Goal: Task Accomplishment & Management: Manage account settings

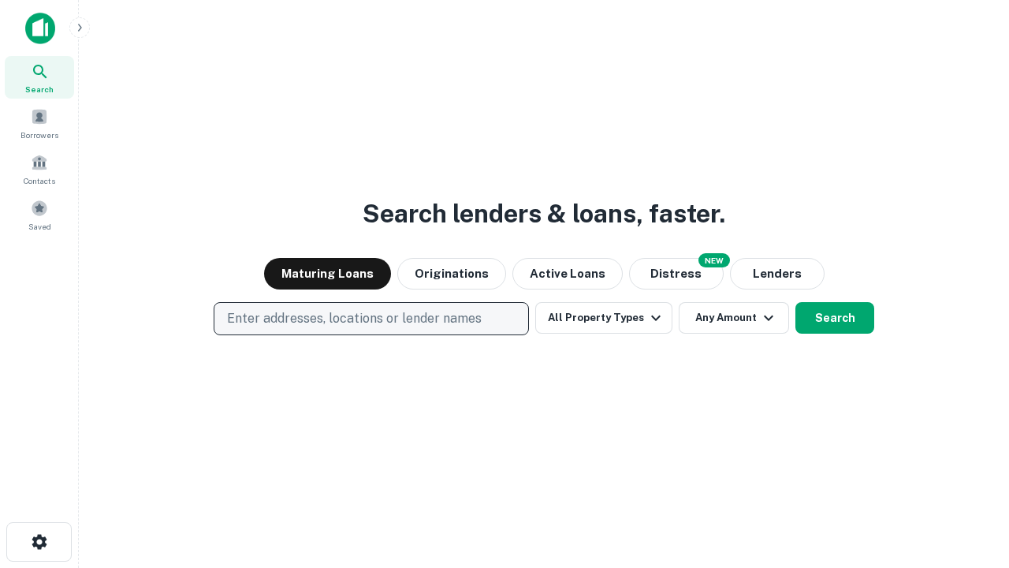
click at [371, 319] on p "Enter addresses, locations or lender names" at bounding box center [354, 318] width 255 height 19
type input "**********"
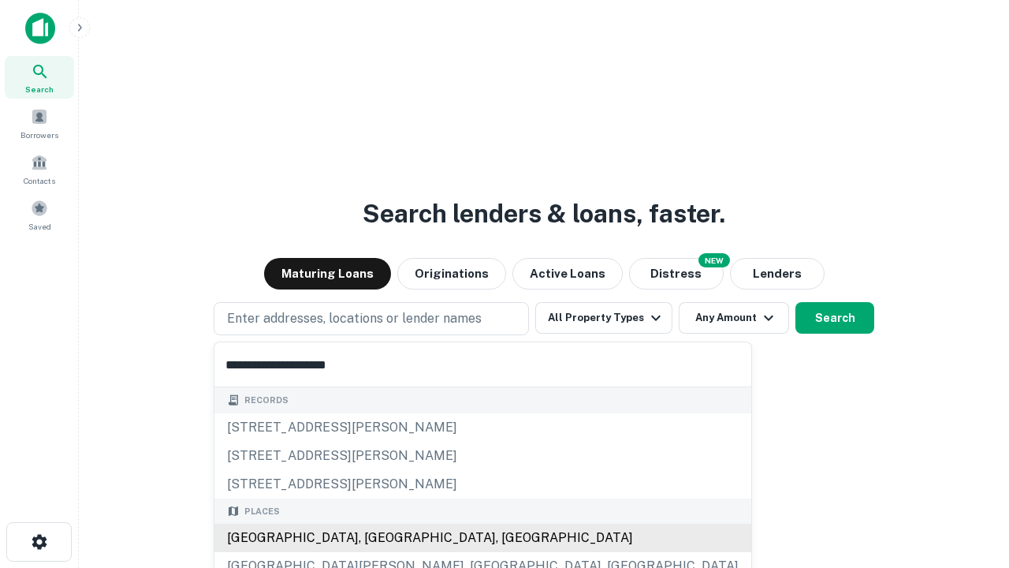
click at [377, 538] on div "[GEOGRAPHIC_DATA], [GEOGRAPHIC_DATA], [GEOGRAPHIC_DATA]" at bounding box center [483, 538] width 537 height 28
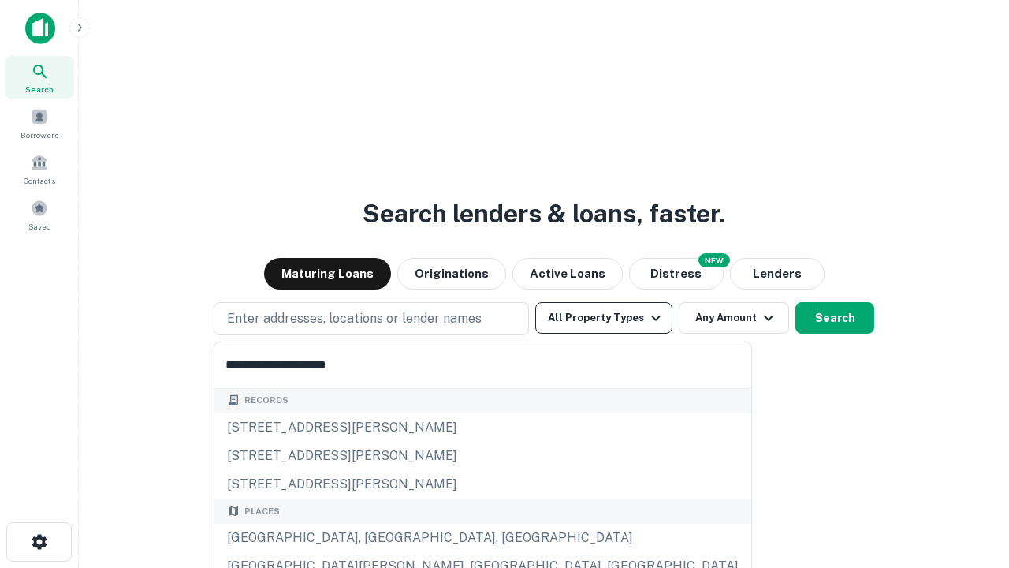
click at [604, 318] on button "All Property Types" at bounding box center [603, 318] width 137 height 32
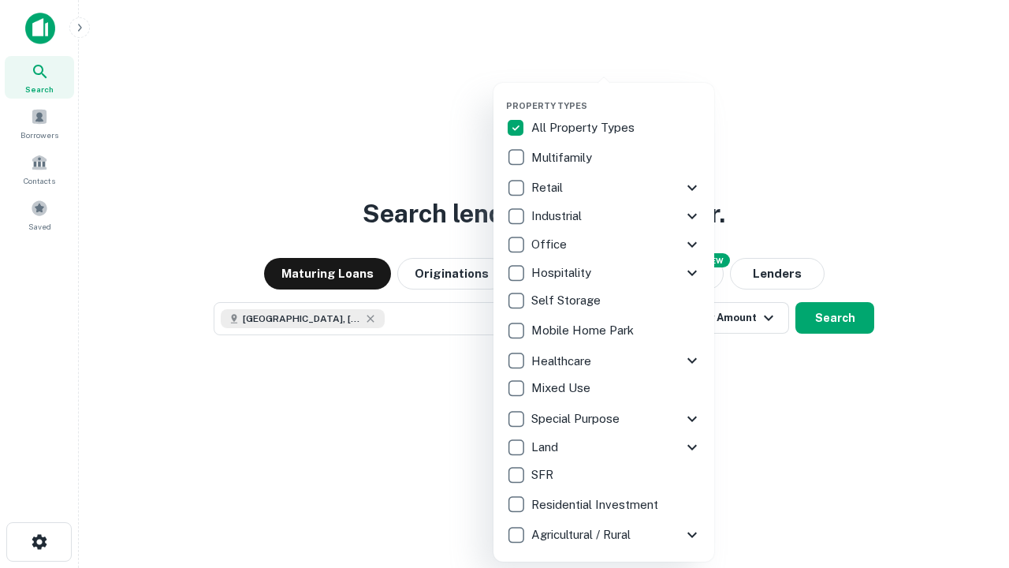
click at [617, 95] on button "button" at bounding box center [616, 95] width 221 height 1
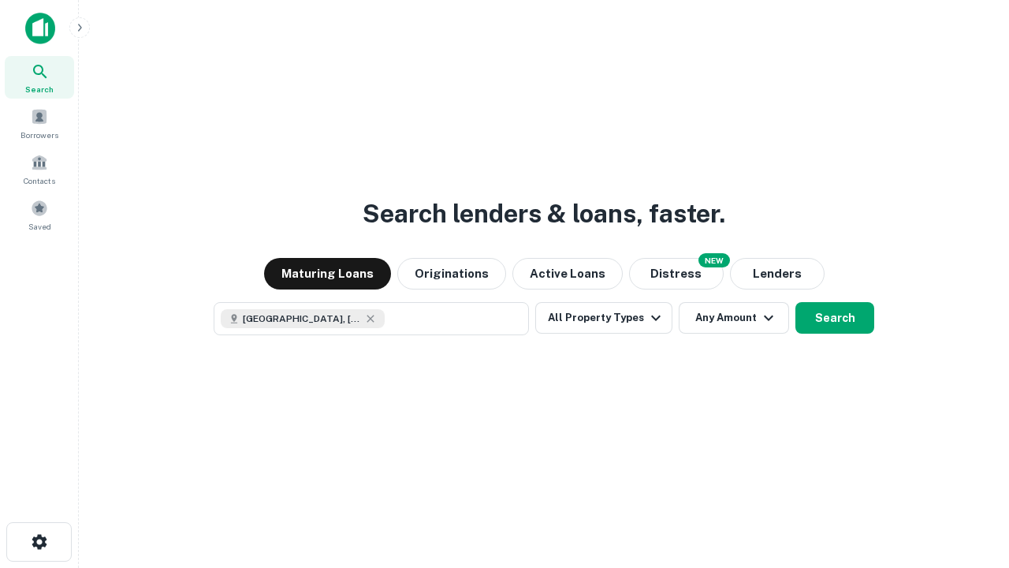
scroll to position [25, 0]
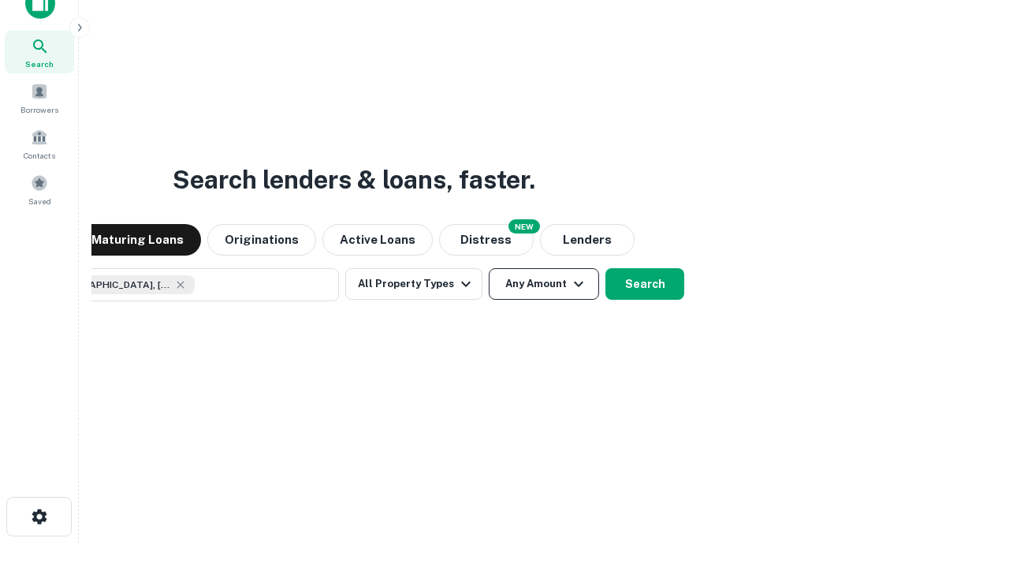
click at [489, 268] on button "Any Amount" at bounding box center [544, 284] width 110 height 32
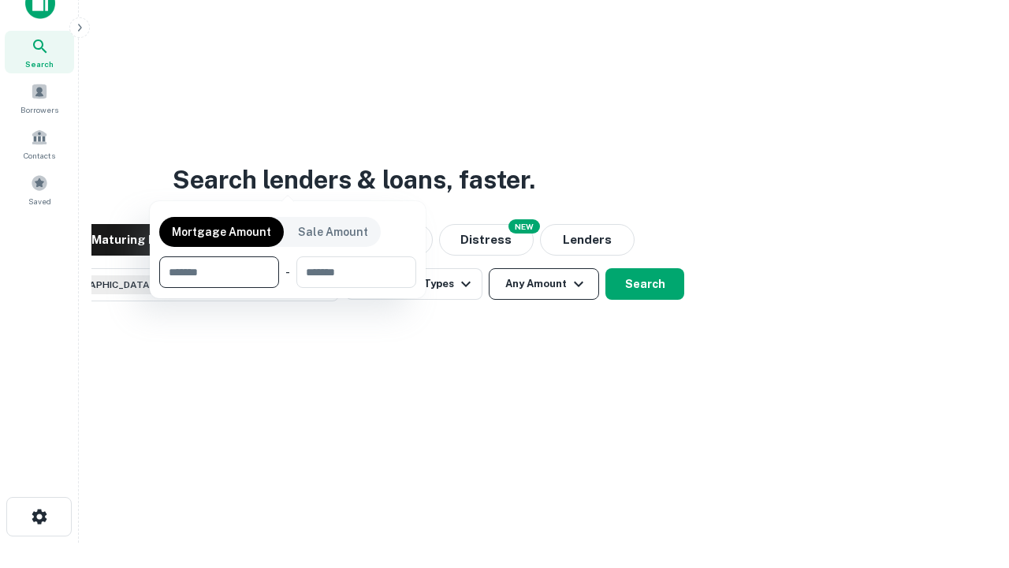
scroll to position [114, 446]
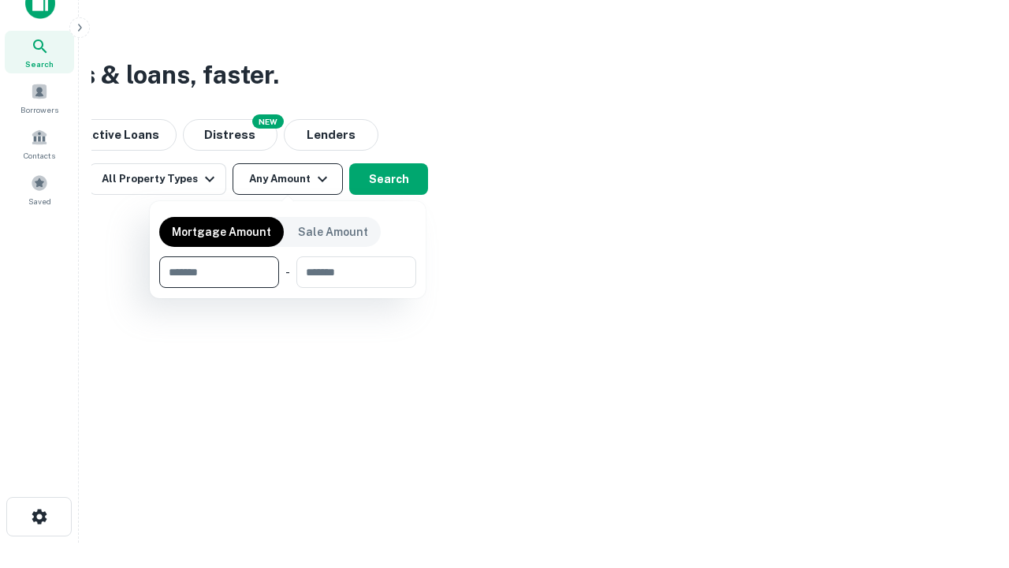
type input "*******"
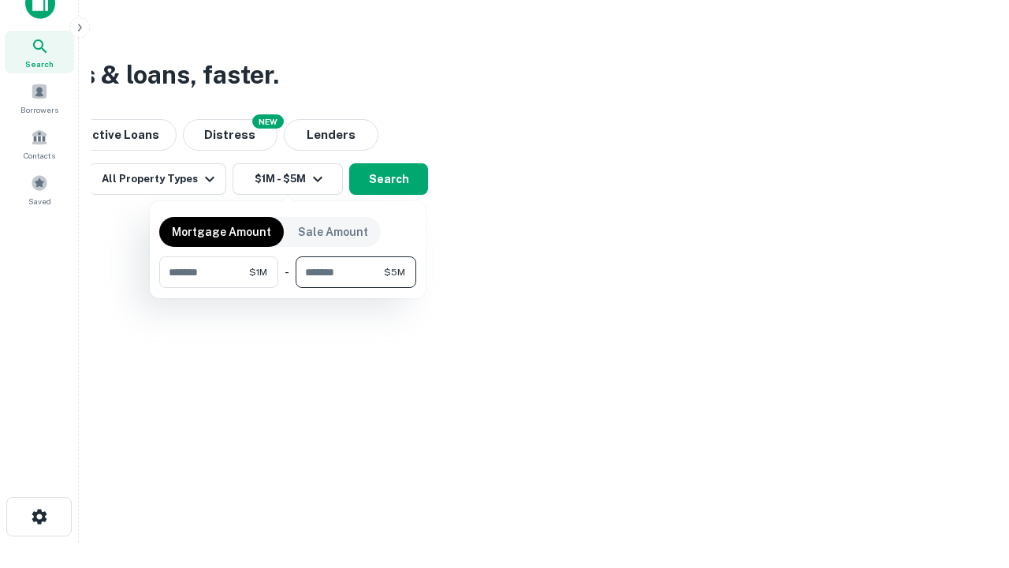
type input "*******"
click at [288, 288] on button "button" at bounding box center [287, 288] width 257 height 1
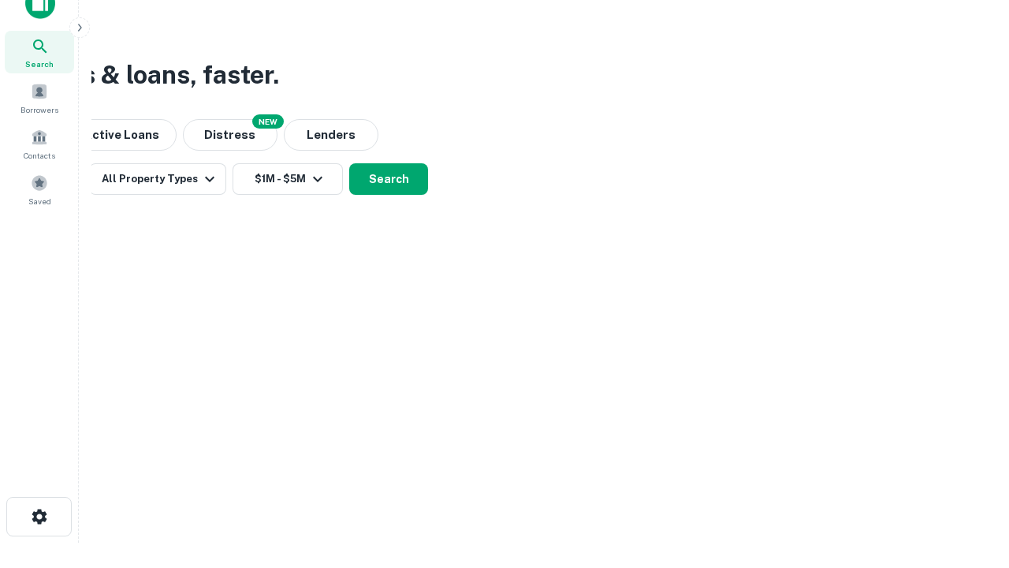
scroll to position [25, 0]
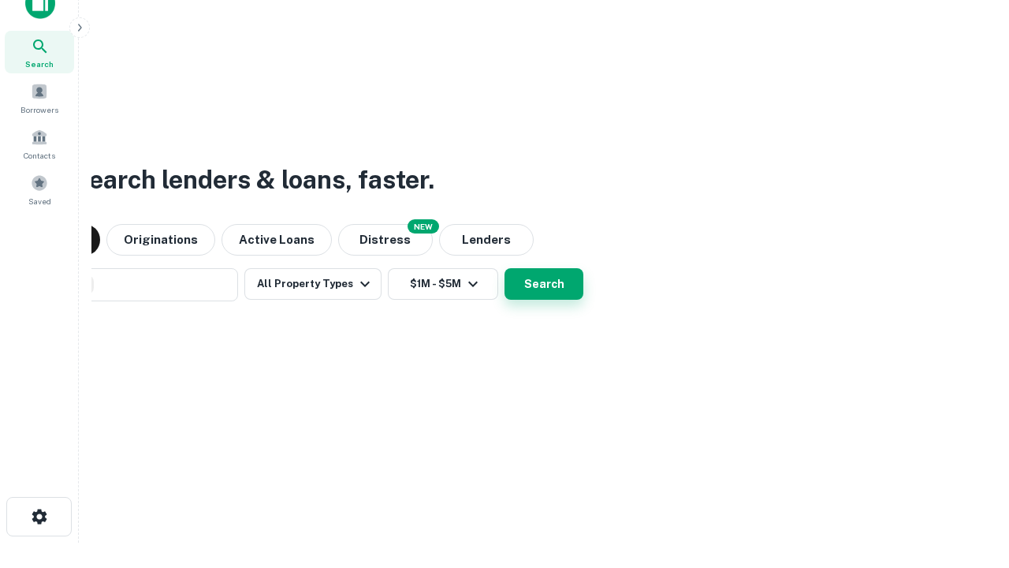
click at [505, 268] on button "Search" at bounding box center [544, 284] width 79 height 32
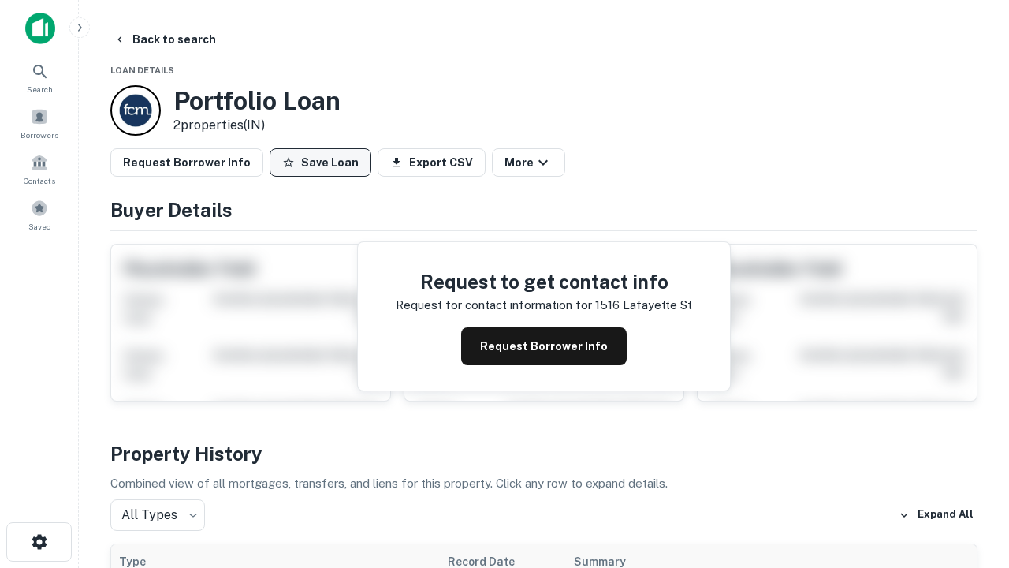
click at [320, 162] on button "Save Loan" at bounding box center [321, 162] width 102 height 28
click at [324, 162] on button "Loan Saved" at bounding box center [324, 162] width 109 height 28
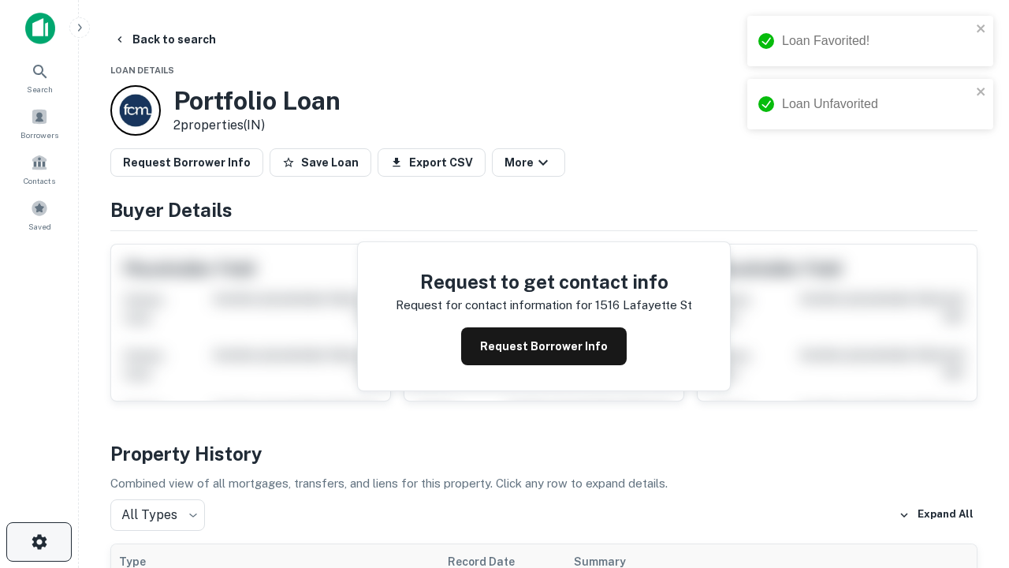
click at [39, 542] on icon "button" at bounding box center [39, 541] width 19 height 19
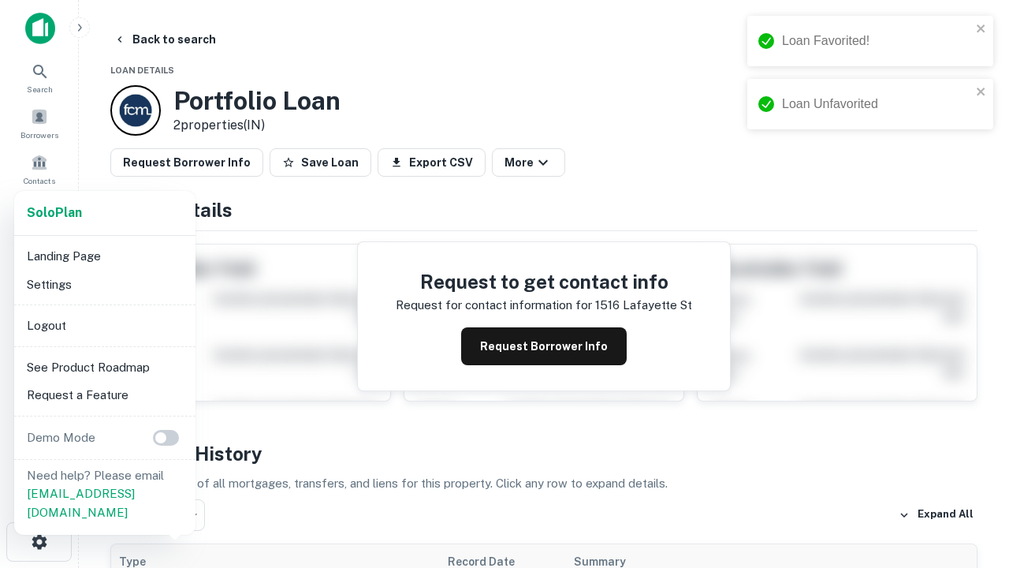
click at [104, 325] on li "Logout" at bounding box center [105, 326] width 169 height 28
